Goal: Task Accomplishment & Management: Manage account settings

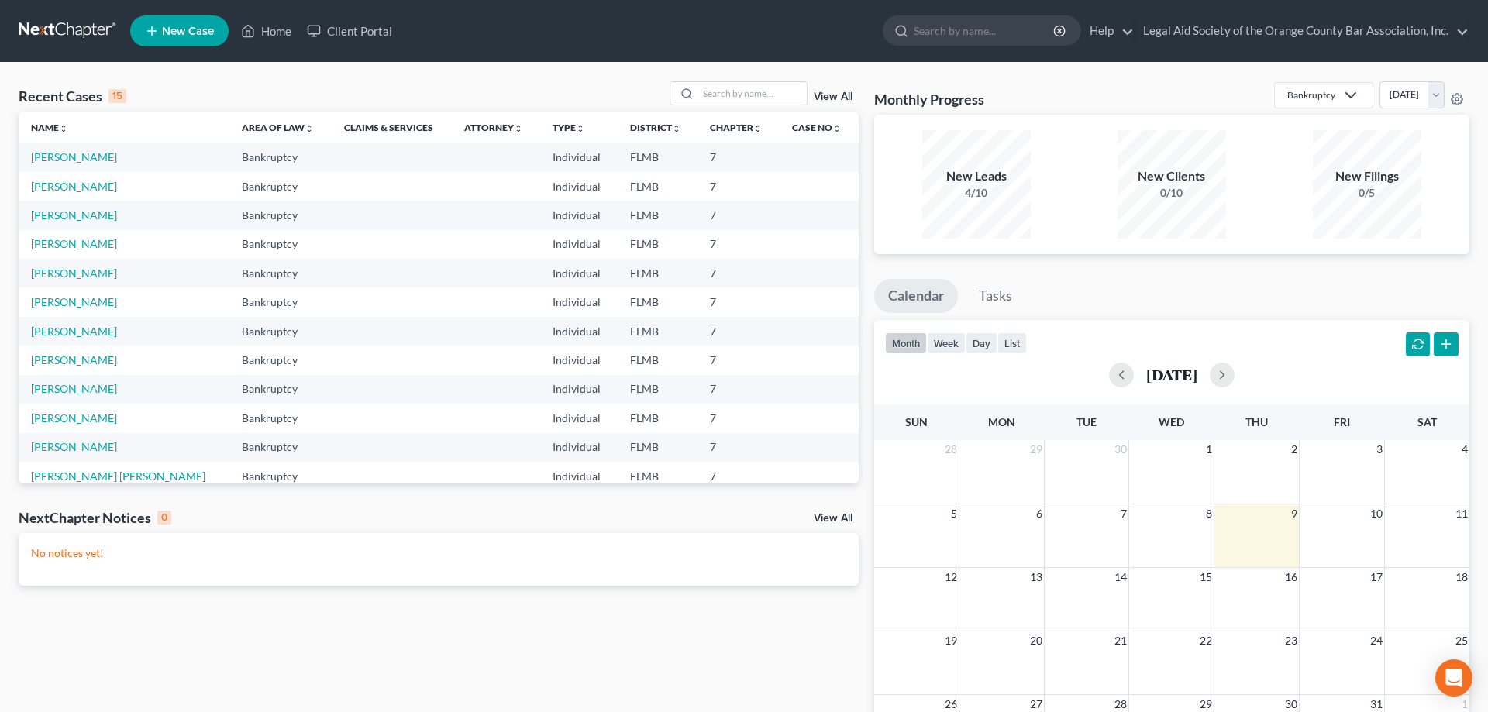
click at [53, 40] on link at bounding box center [68, 31] width 99 height 28
click at [825, 90] on div "View All" at bounding box center [764, 93] width 189 height 24
click at [837, 91] on div "View All" at bounding box center [764, 93] width 189 height 24
click at [832, 97] on link "View All" at bounding box center [833, 96] width 39 height 11
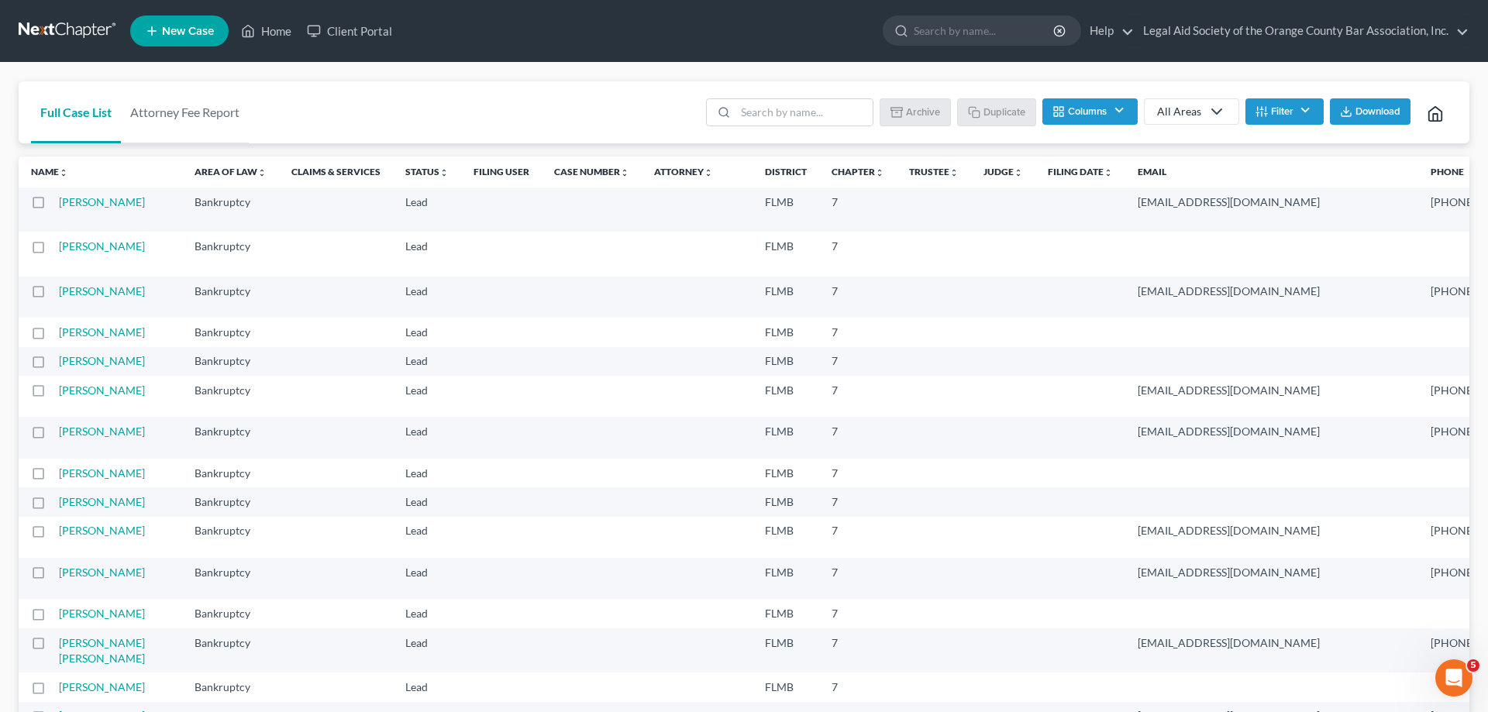
click at [37, 189] on td at bounding box center [39, 210] width 40 height 44
click at [43, 164] on th "Name unfold_more expand_more expand_less" at bounding box center [101, 172] width 164 height 31
click at [46, 171] on link "Name unfold_more expand_more expand_less" at bounding box center [49, 172] width 37 height 12
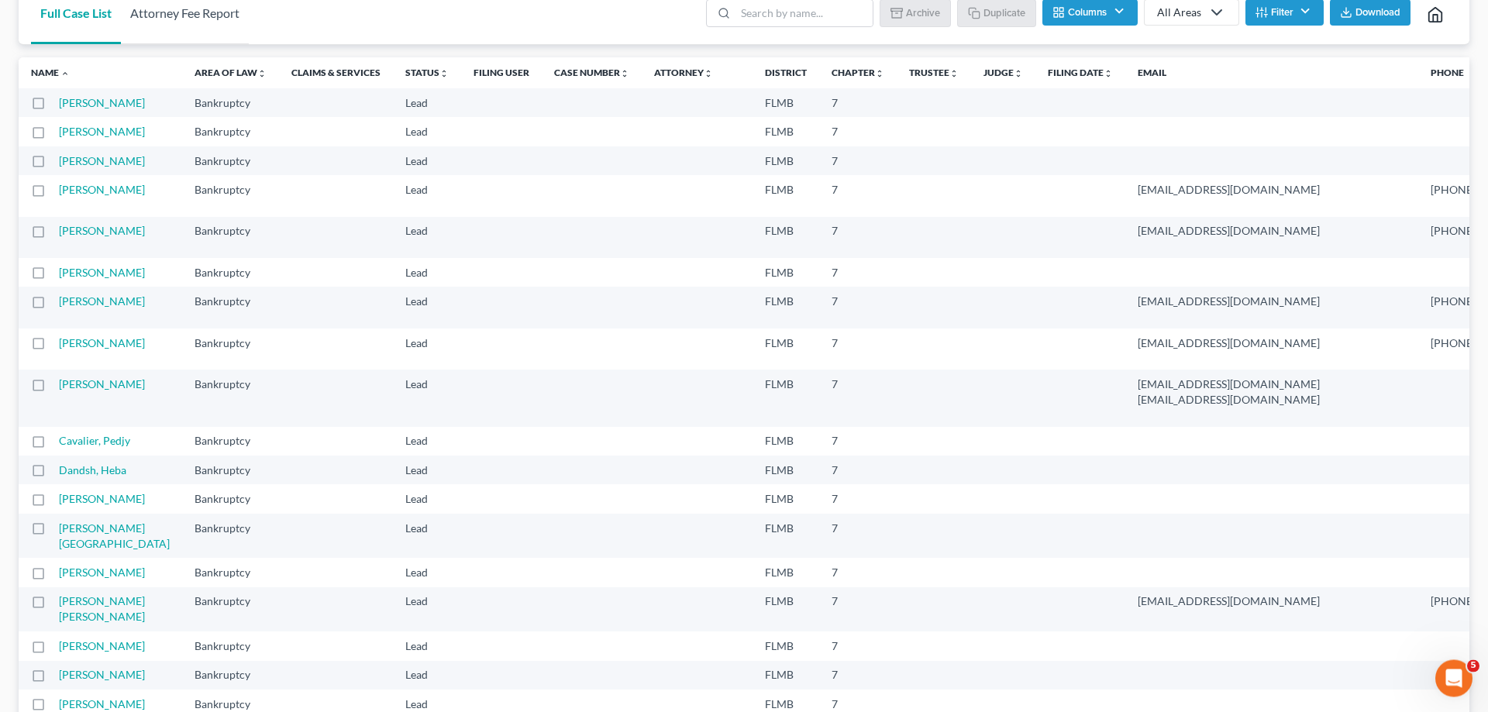
scroll to position [98, 0]
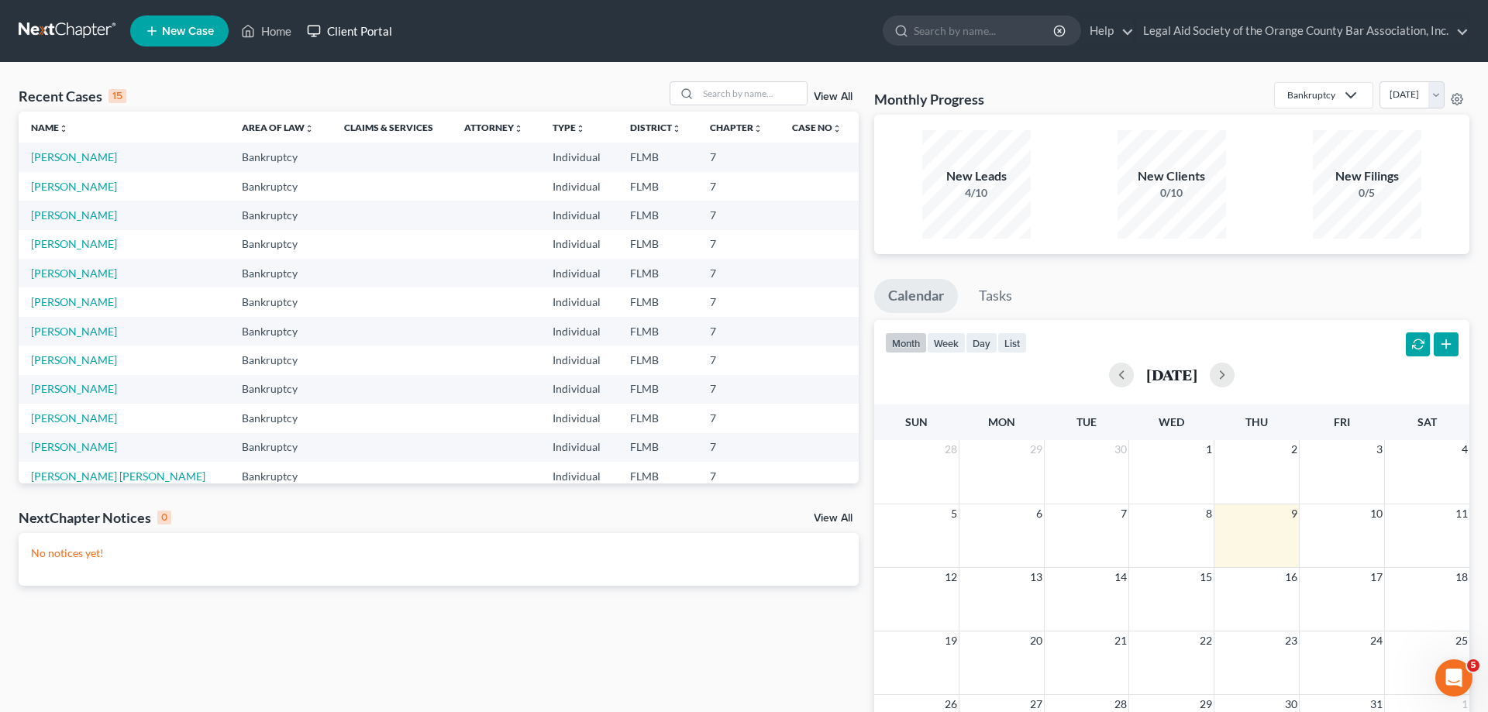
click at [376, 27] on link "Client Portal" at bounding box center [349, 31] width 101 height 28
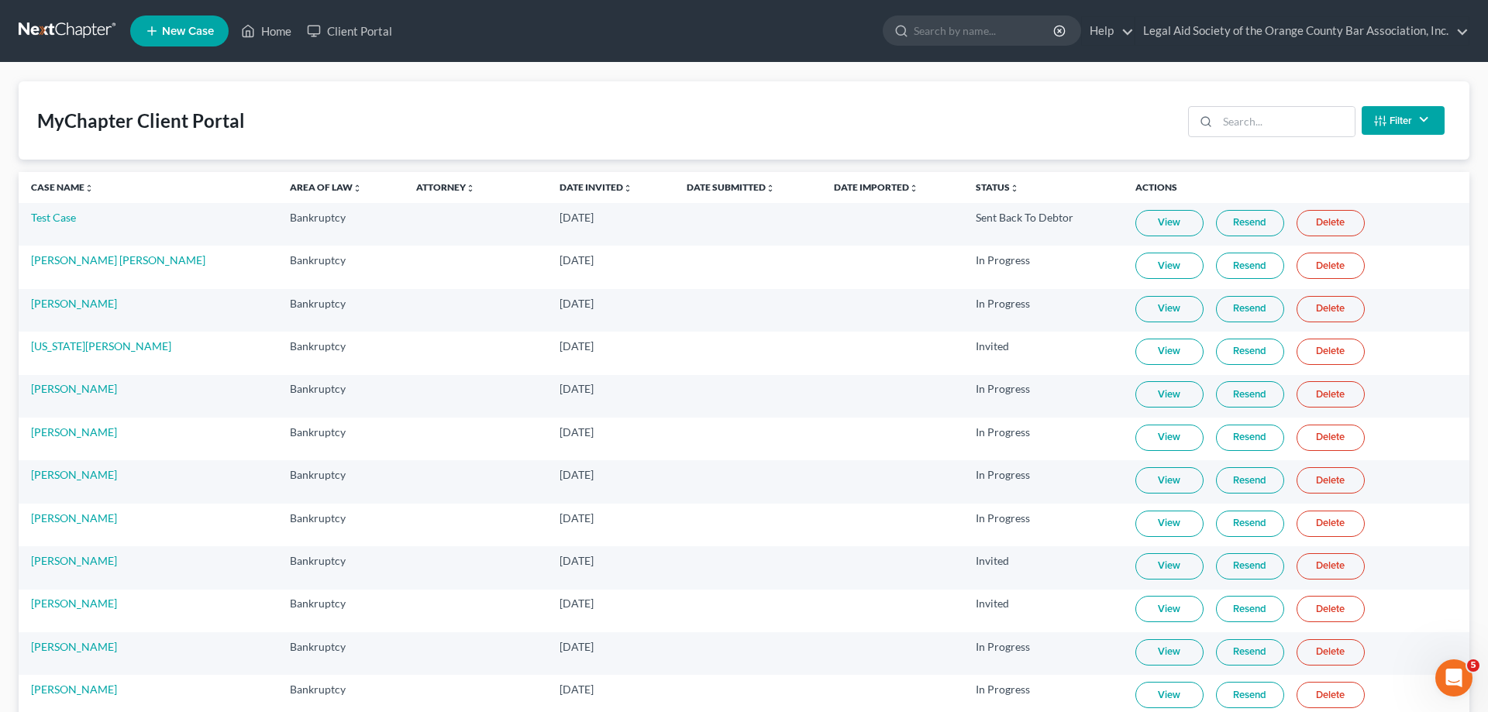
click at [57, 181] on th "Case Name unfold_more expand_more expand_less" at bounding box center [148, 187] width 259 height 31
click at [54, 190] on link "Case Name unfold_more expand_more expand_less" at bounding box center [62, 187] width 63 height 12
drag, startPoint x: 123, startPoint y: 345, endPoint x: 57, endPoint y: 350, distance: 66.0
click at [57, 350] on td "Angela Whitt" at bounding box center [148, 353] width 259 height 43
click at [57, 350] on link "Angela Whitt" at bounding box center [74, 345] width 86 height 13
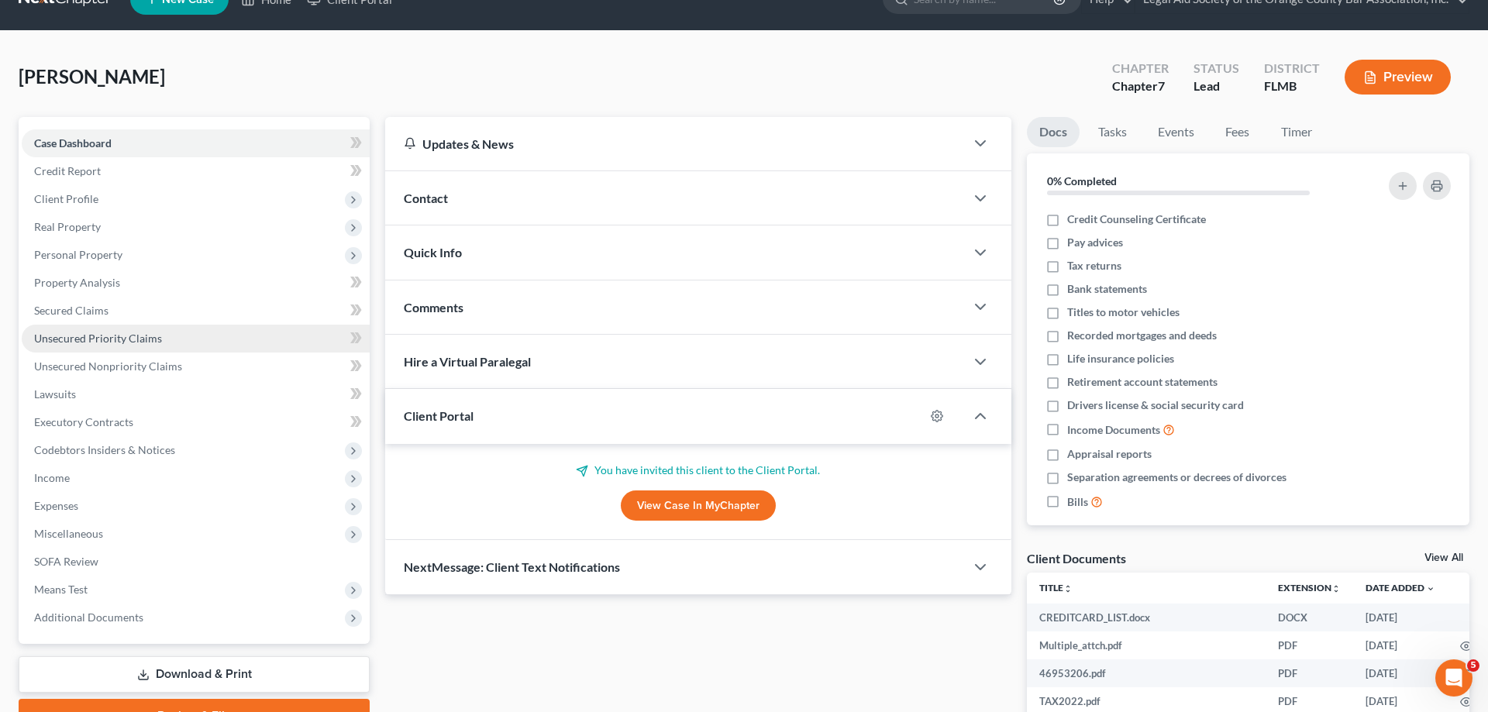
scroll to position [28, 0]
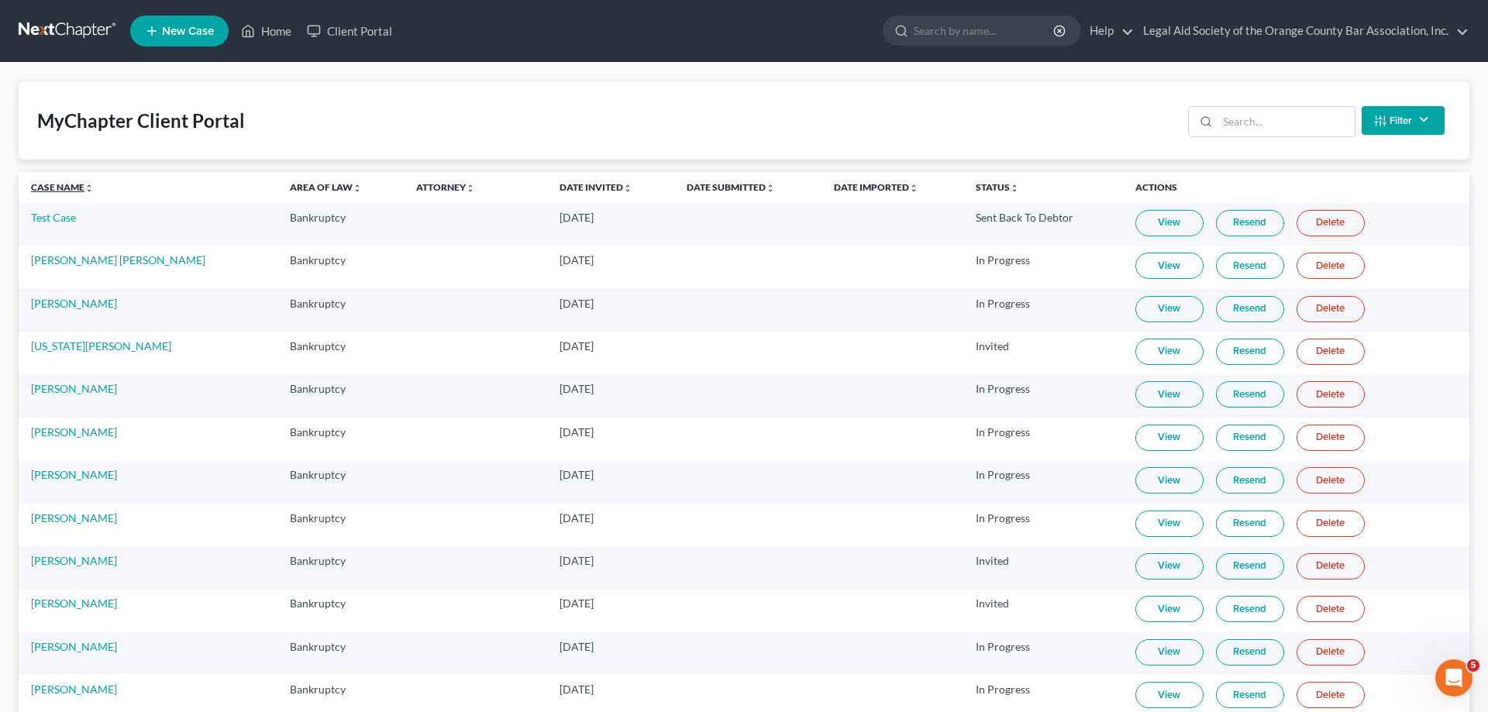
click at [62, 192] on link "Case Name unfold_more expand_more expand_less" at bounding box center [62, 187] width 63 height 12
click at [1166, 348] on link "View" at bounding box center [1169, 352] width 68 height 26
click at [1135, 353] on link "View" at bounding box center [1169, 352] width 68 height 26
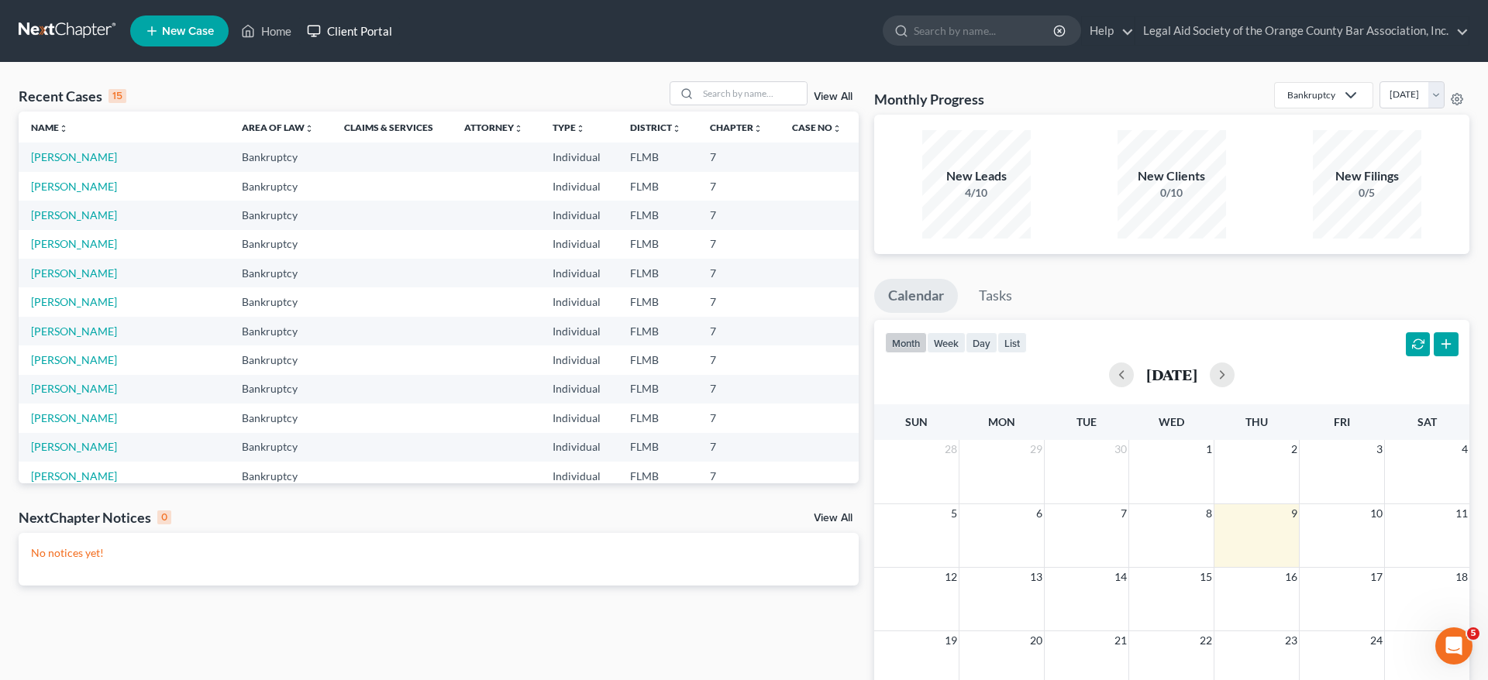
click at [356, 40] on link "Client Portal" at bounding box center [349, 31] width 101 height 28
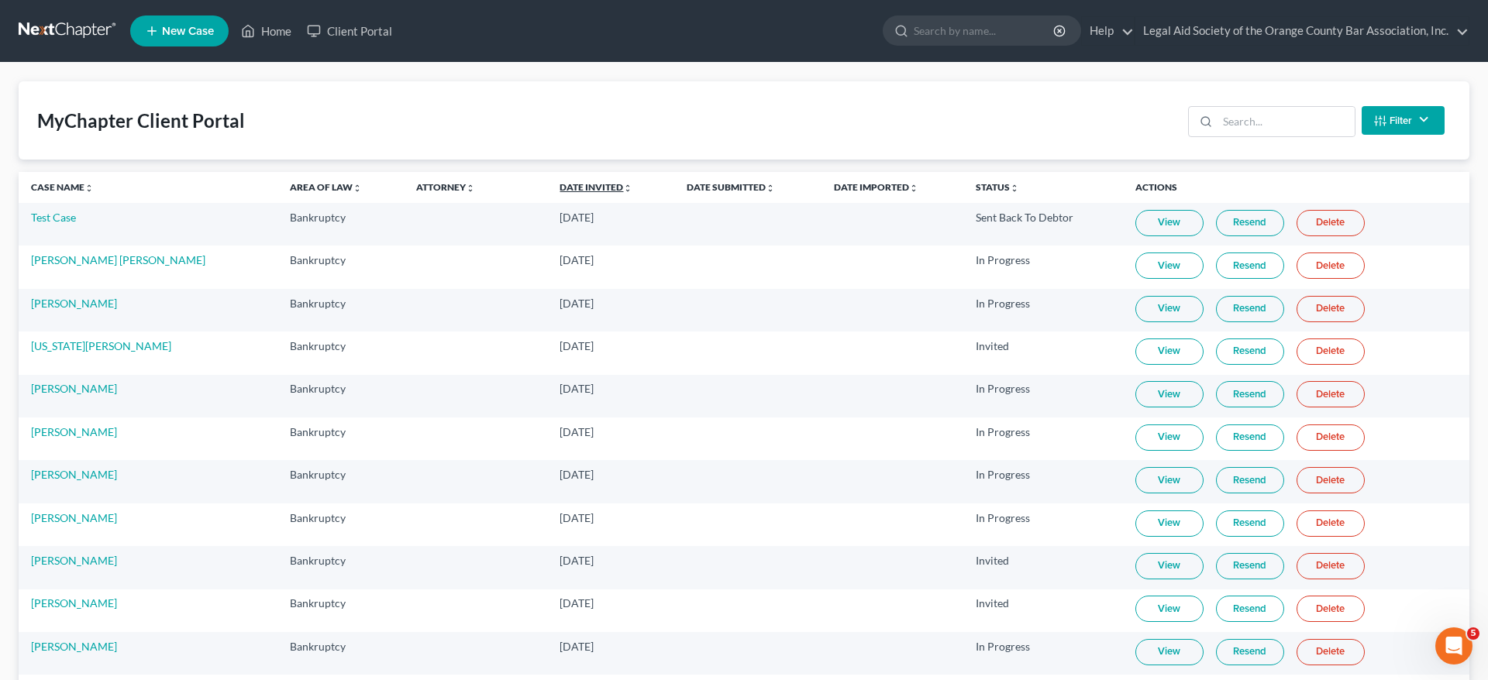
click at [560, 192] on link "Date Invited unfold_more expand_more expand_less" at bounding box center [596, 187] width 73 height 12
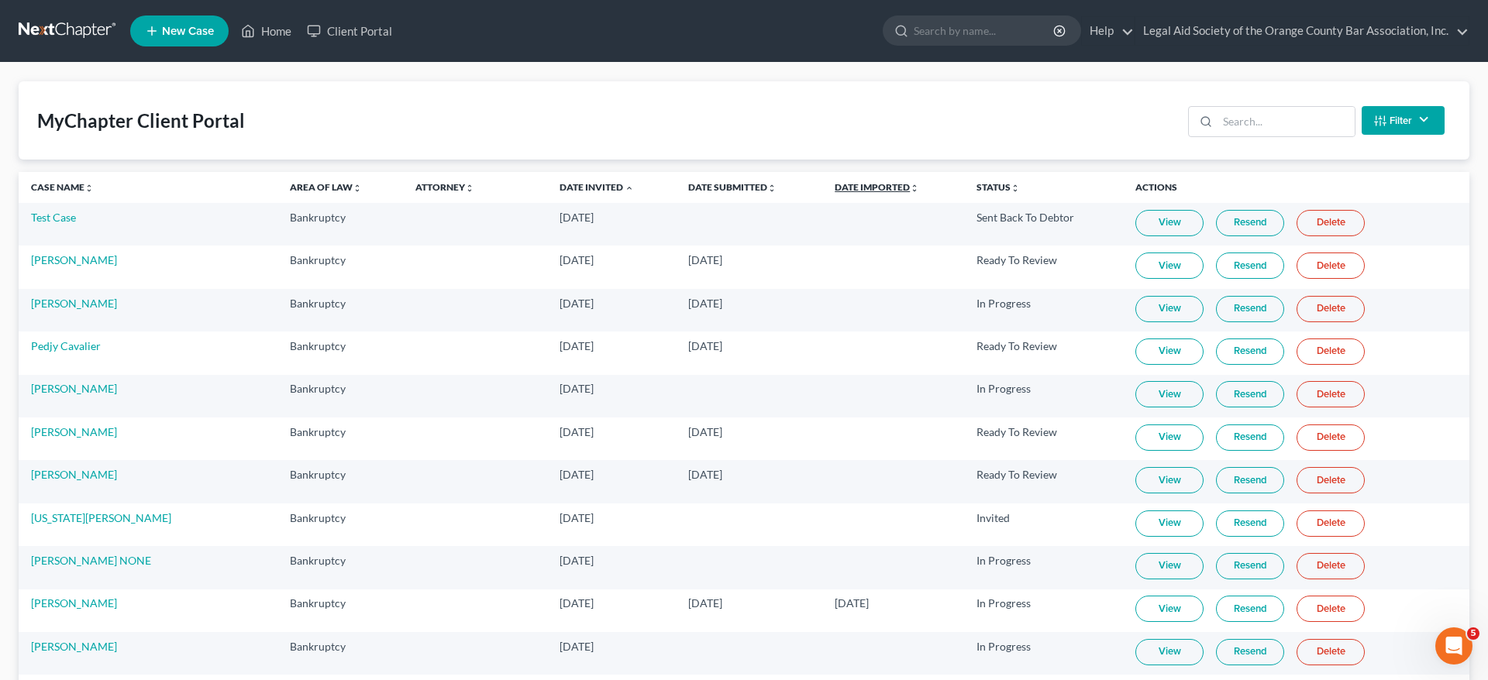
click at [835, 188] on link "Date Imported unfold_more expand_more expand_less" at bounding box center [877, 187] width 84 height 12
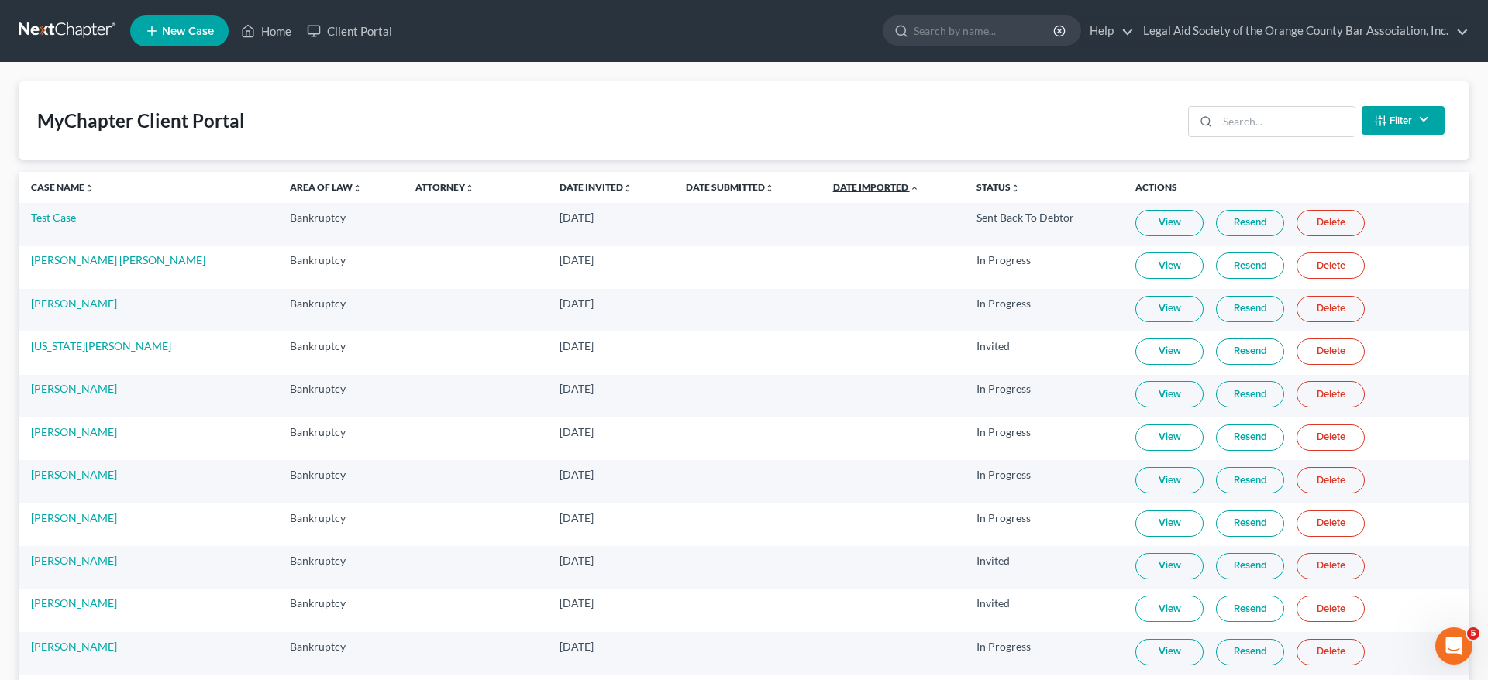
click at [833, 188] on link "Date Imported unfold_more expand_more expand_less" at bounding box center [876, 187] width 86 height 12
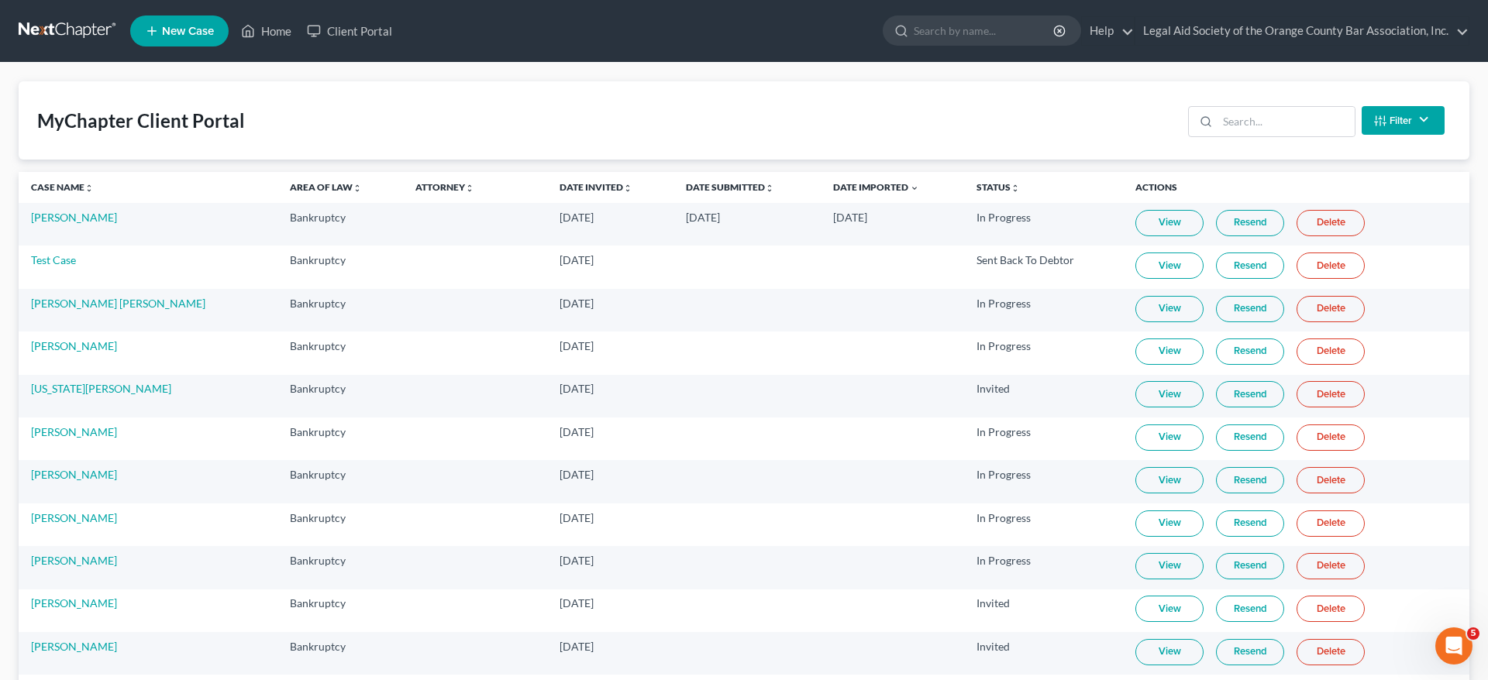
click at [701, 179] on th "Date Submitted unfold_more expand_more expand_less" at bounding box center [746, 187] width 147 height 31
click at [683, 179] on th "Date Submitted unfold_more expand_more expand_less" at bounding box center [746, 187] width 147 height 31
click at [686, 184] on link "Date Submitted unfold_more expand_more expand_less" at bounding box center [730, 187] width 88 height 12
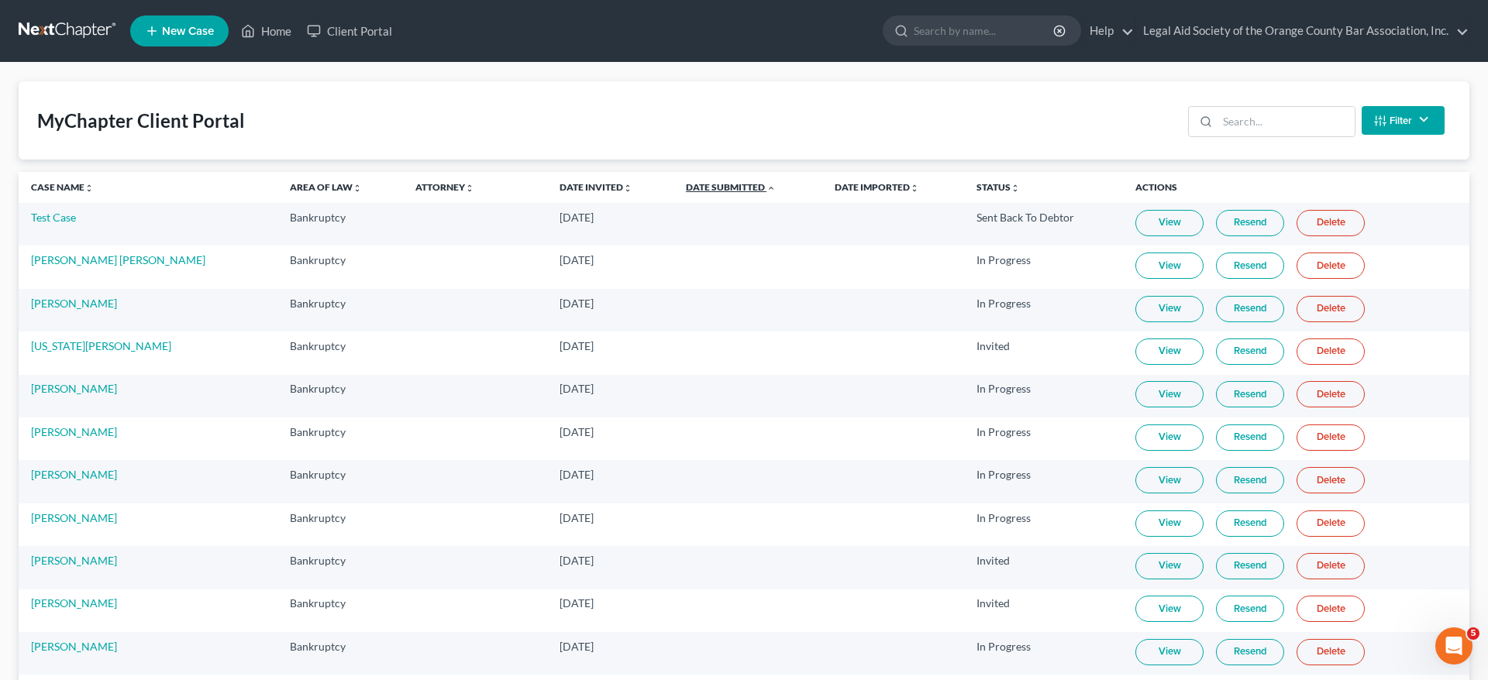
click at [686, 184] on link "Date Submitted unfold_more expand_more expand_less" at bounding box center [731, 187] width 90 height 12
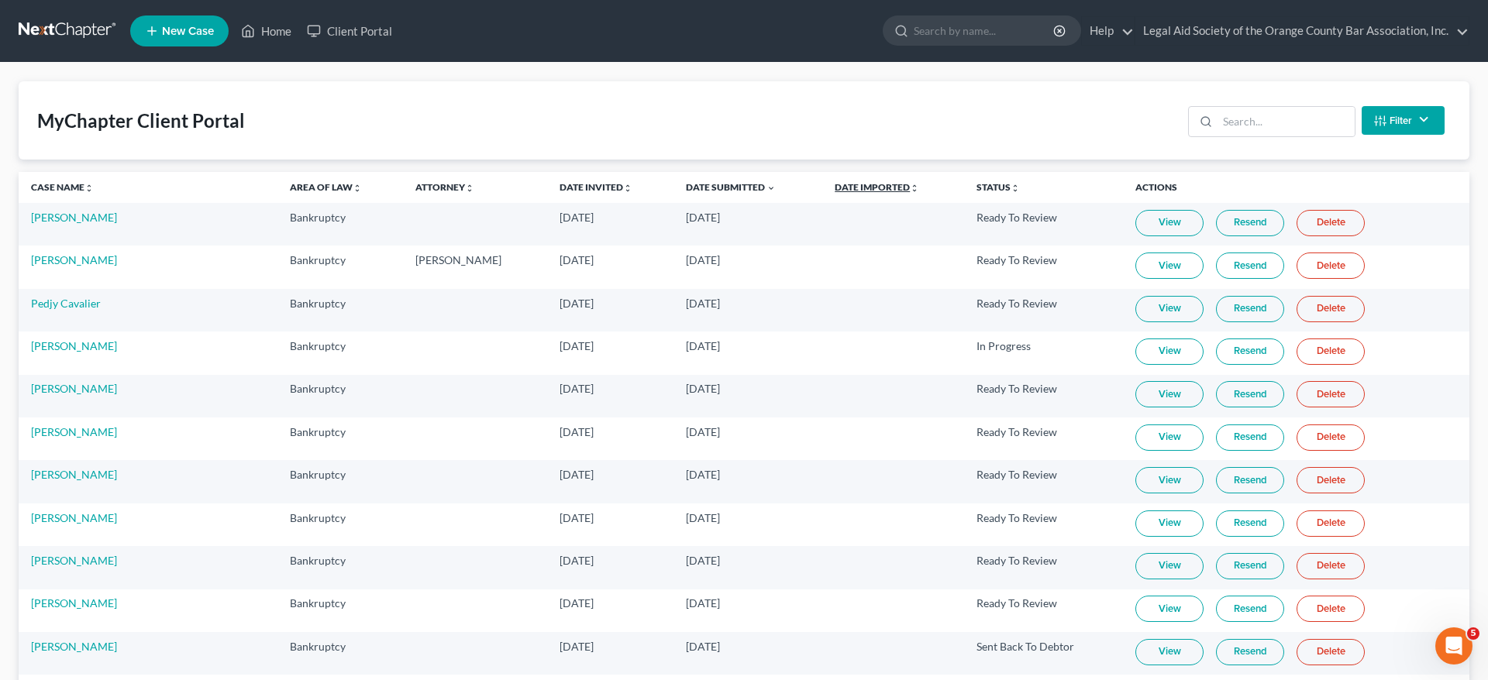
click at [835, 183] on link "Date Imported unfold_more expand_more expand_less" at bounding box center [877, 187] width 84 height 12
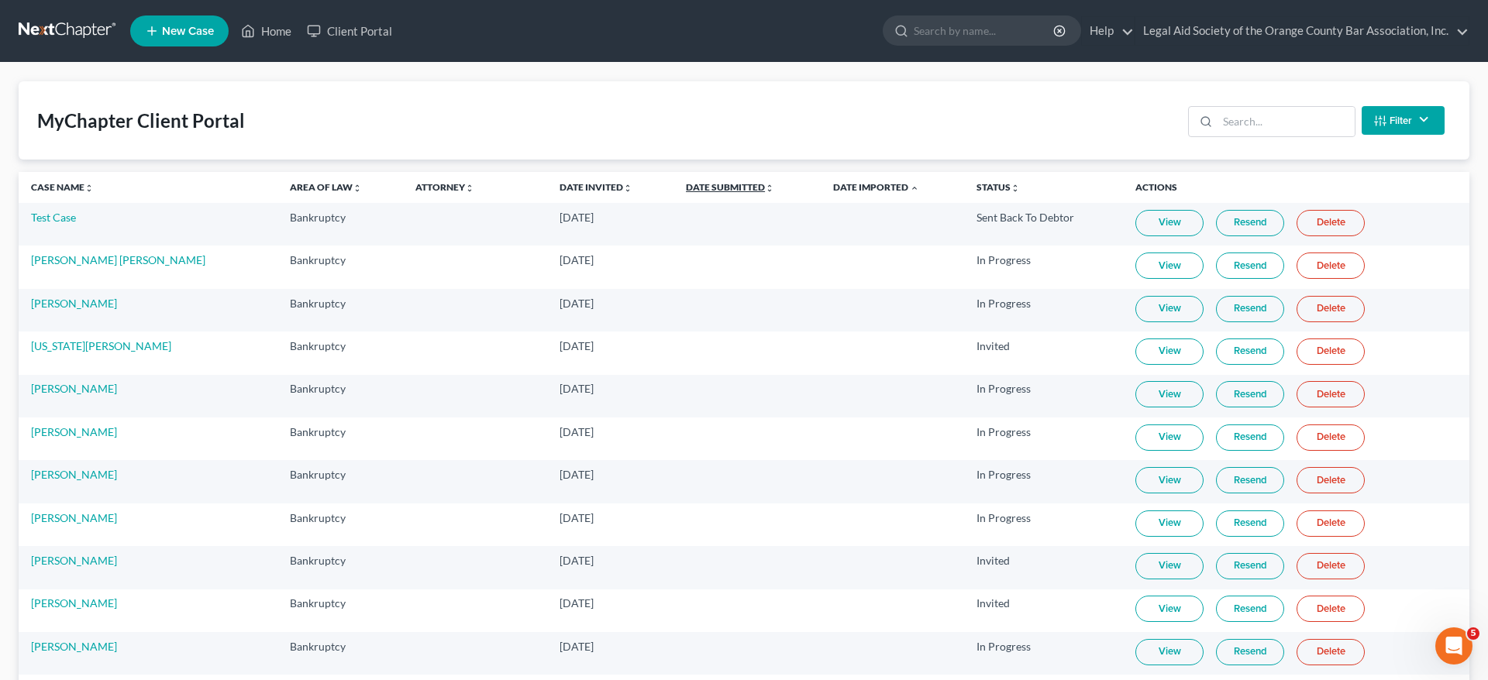
click at [686, 185] on link "Date Submitted unfold_more expand_more expand_less" at bounding box center [730, 187] width 88 height 12
click at [686, 185] on link "Date Submitted unfold_more expand_more expand_less" at bounding box center [731, 187] width 90 height 12
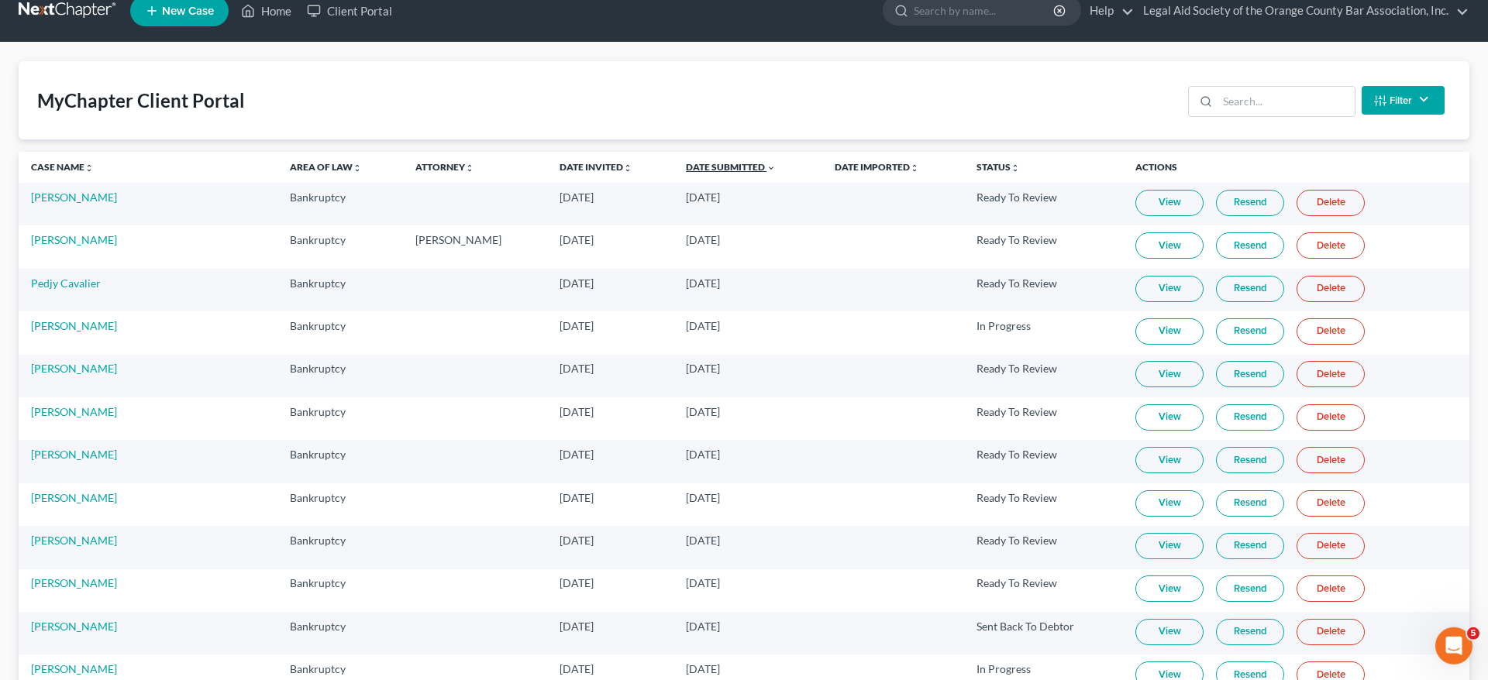
scroll to position [40, 0]
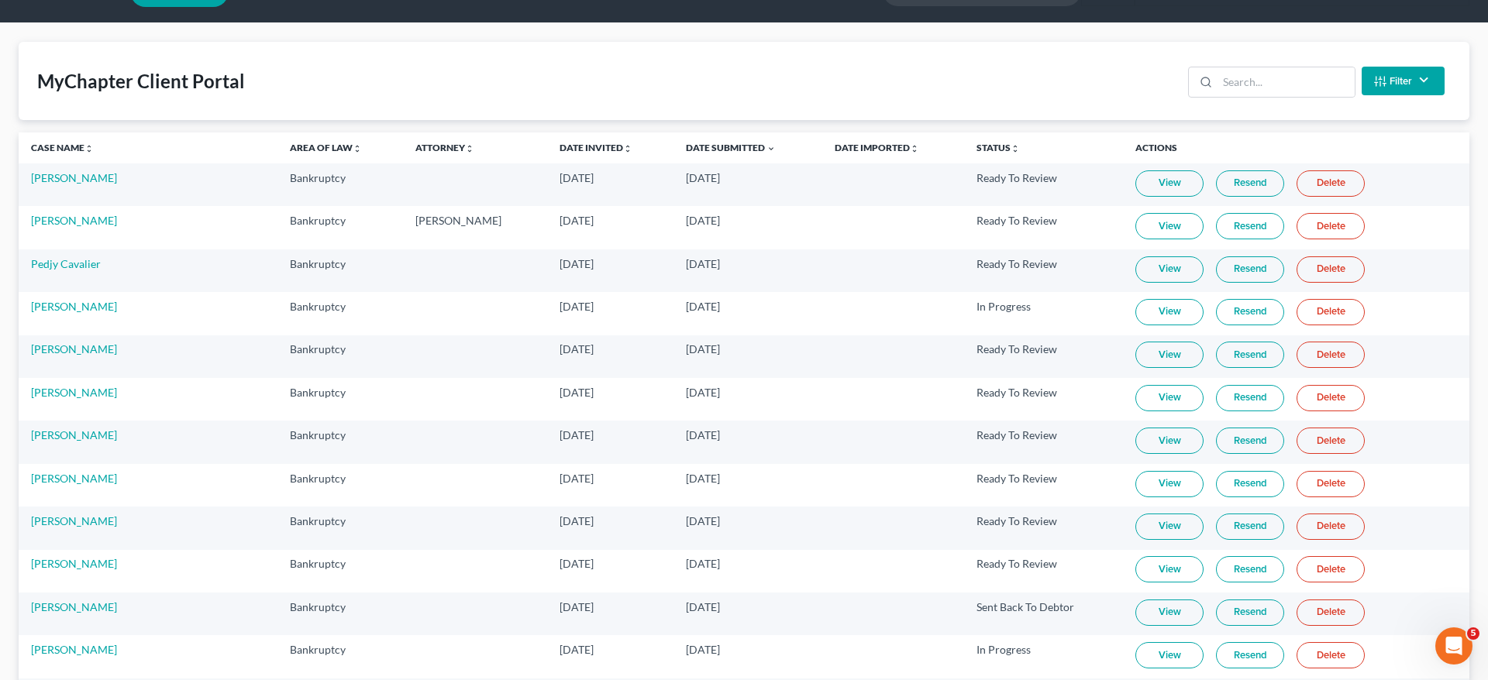
click at [1141, 493] on link "View" at bounding box center [1169, 484] width 68 height 26
